Goal: Use online tool/utility: Use online tool/utility

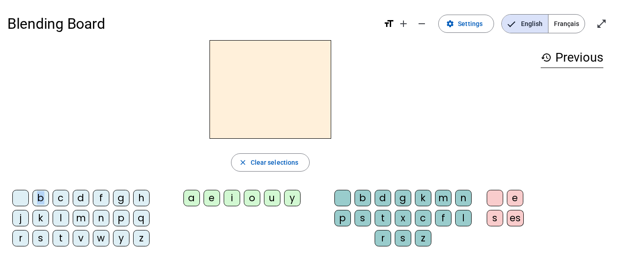
drag, startPoint x: 46, startPoint y: 203, endPoint x: 228, endPoint y: 96, distance: 211.1
click at [228, 96] on div "close Clear selections b c d f g h j k l m n p q r s t v w y z a e i o u y b d …" at bounding box center [270, 147] width 526 height 214
click at [44, 196] on div "b" at bounding box center [40, 198] width 16 height 16
click at [189, 201] on div "a" at bounding box center [191, 198] width 16 height 16
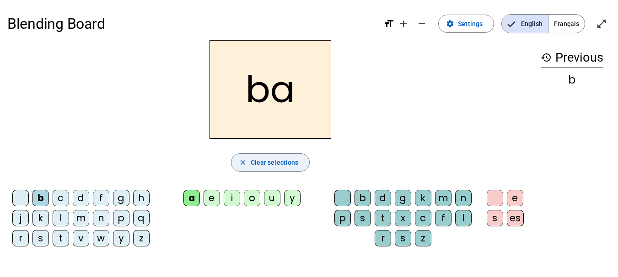
click at [272, 166] on span "Clear selections" at bounding box center [275, 162] width 48 height 11
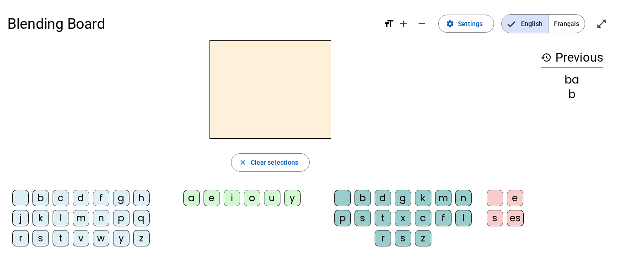
click at [43, 202] on div "b" at bounding box center [40, 198] width 16 height 16
click at [250, 197] on div "o" at bounding box center [252, 198] width 16 height 16
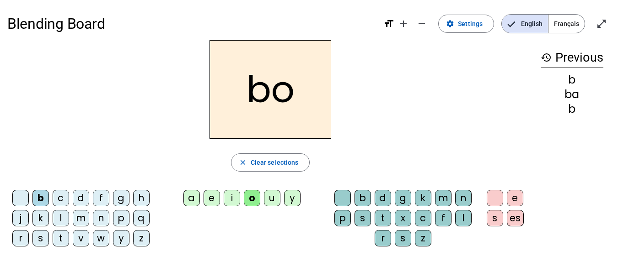
click at [464, 224] on div "l" at bounding box center [463, 218] width 16 height 16
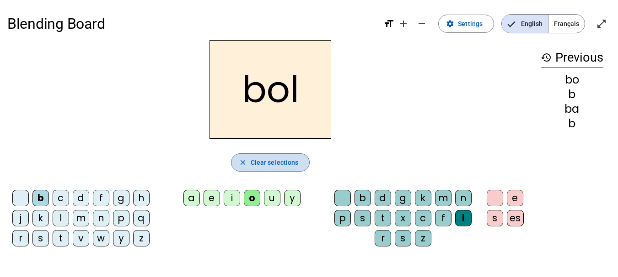
click at [299, 170] on span "button" at bounding box center [270, 163] width 78 height 22
